Goal: Task Accomplishment & Management: Manage account settings

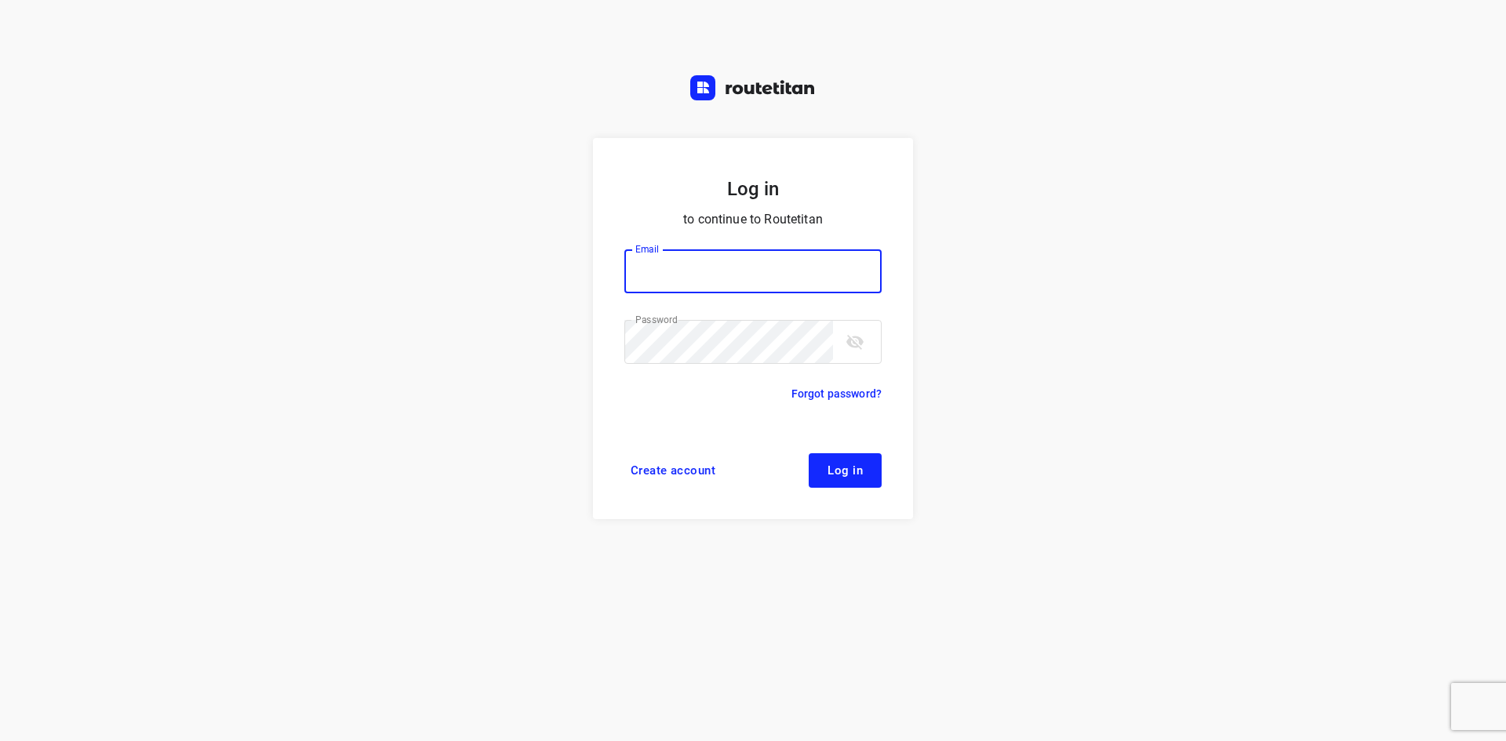
type input "[EMAIL_ADDRESS][DOMAIN_NAME]"
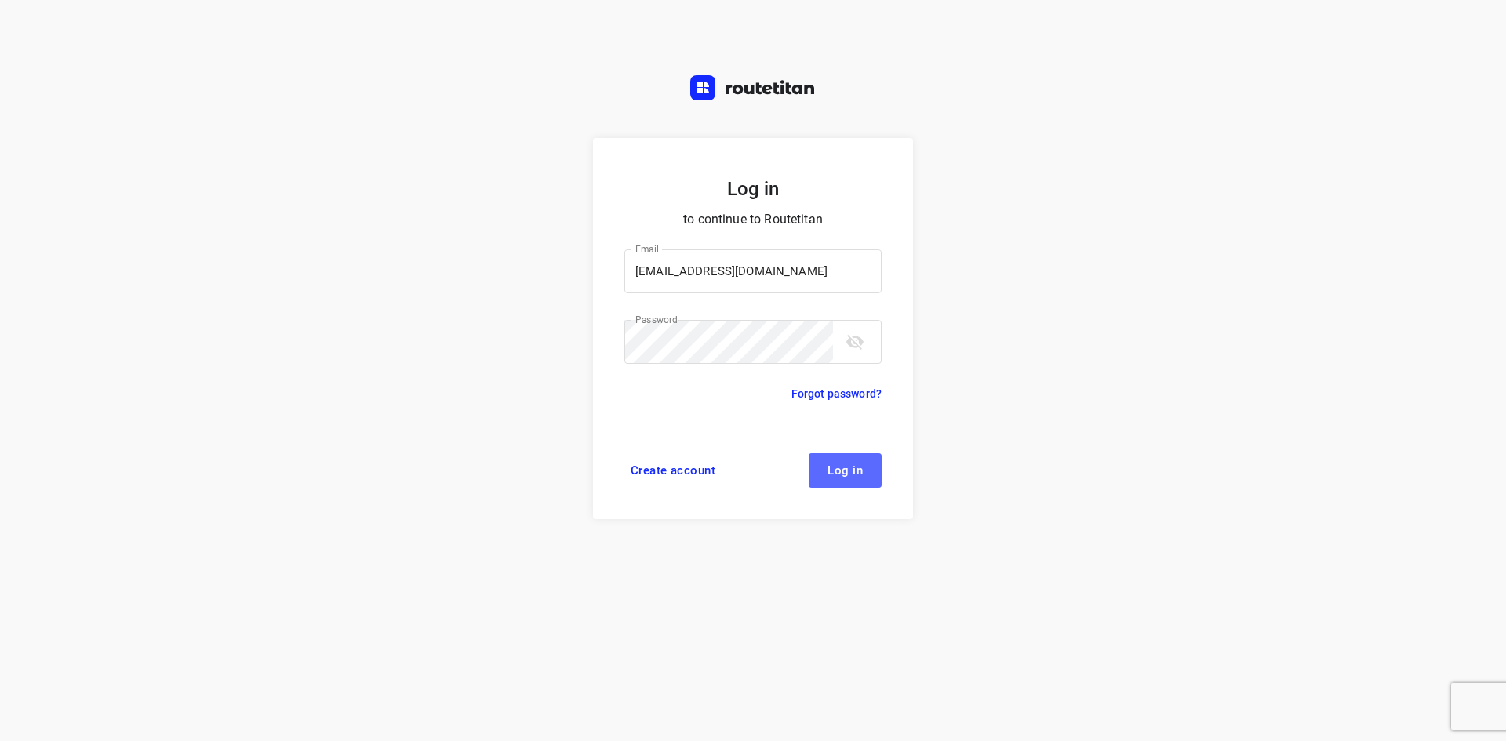
click at [849, 476] on span "Log in" at bounding box center [844, 470] width 35 height 13
